Goal: Navigation & Orientation: Find specific page/section

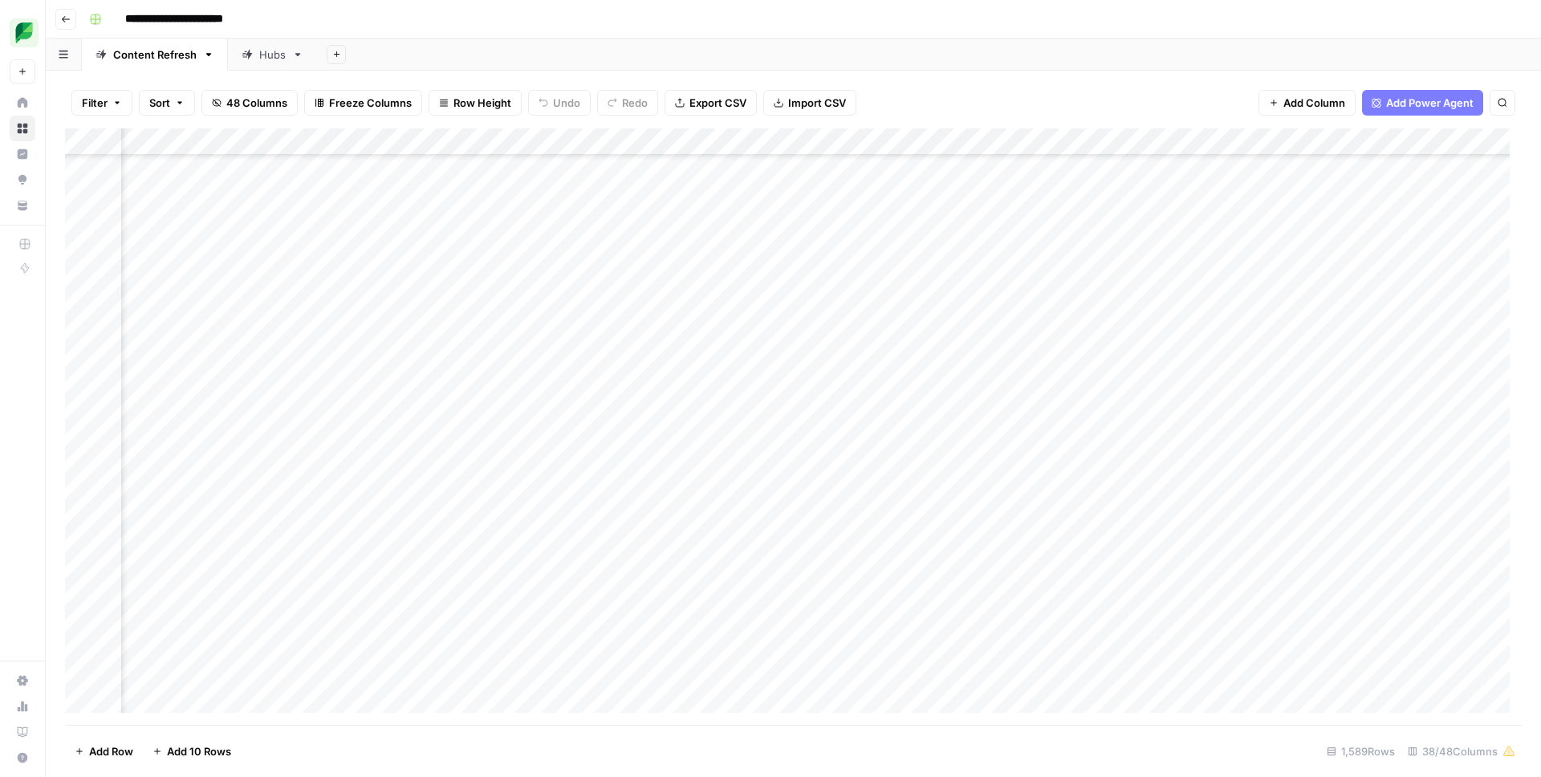
scroll to position [27185, 301]
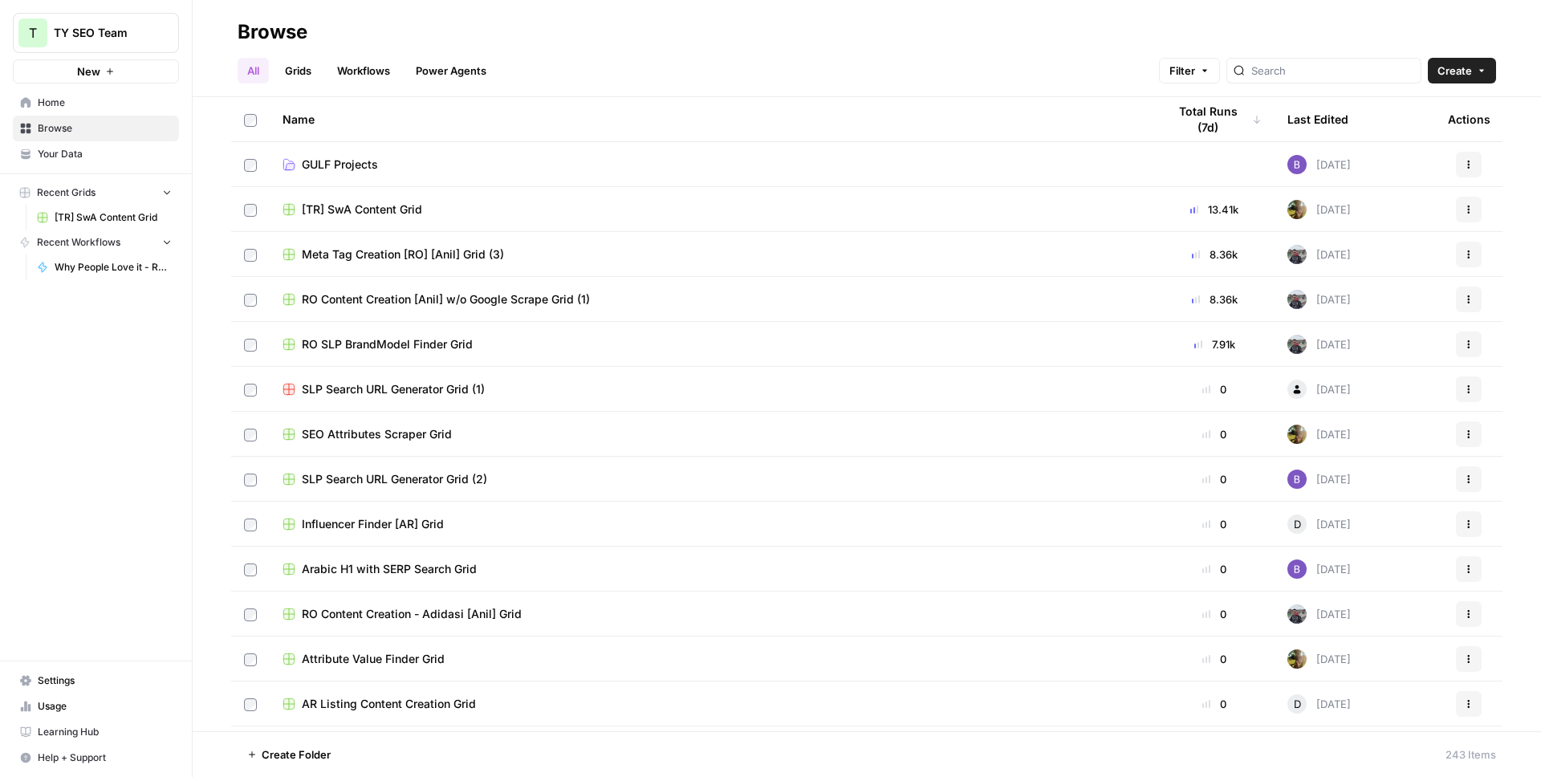
click at [966, 31] on div "Browse" at bounding box center [867, 32] width 1258 height 26
